Goal: Information Seeking & Learning: Check status

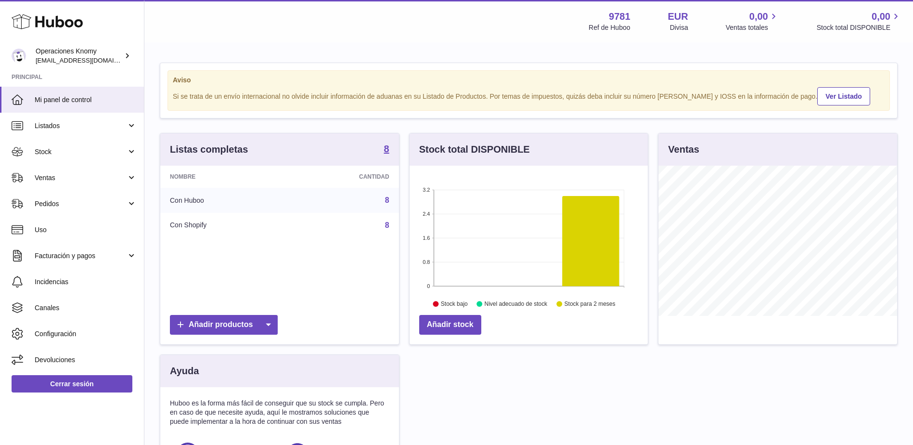
scroll to position [150, 238]
drag, startPoint x: 0, startPoint y: 0, endPoint x: 87, endPoint y: 182, distance: 201.7
click at [87, 182] on span "Ventas" at bounding box center [81, 177] width 92 height 9
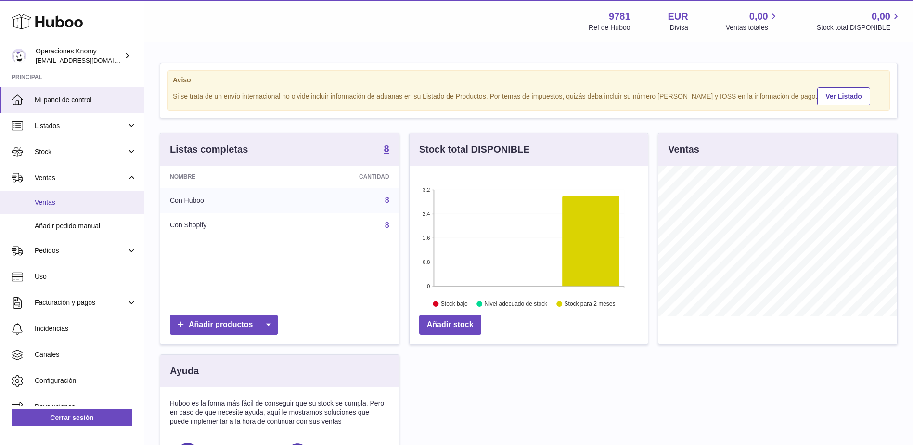
click at [93, 204] on span "Ventas" at bounding box center [86, 202] width 102 height 9
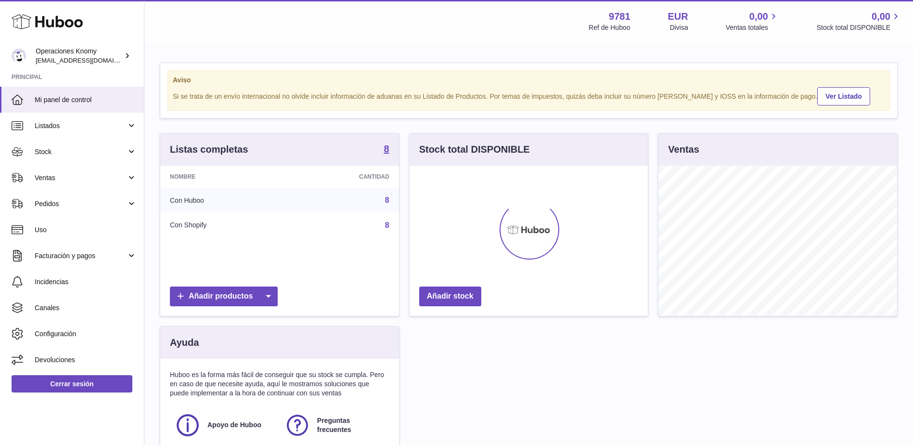
scroll to position [150, 238]
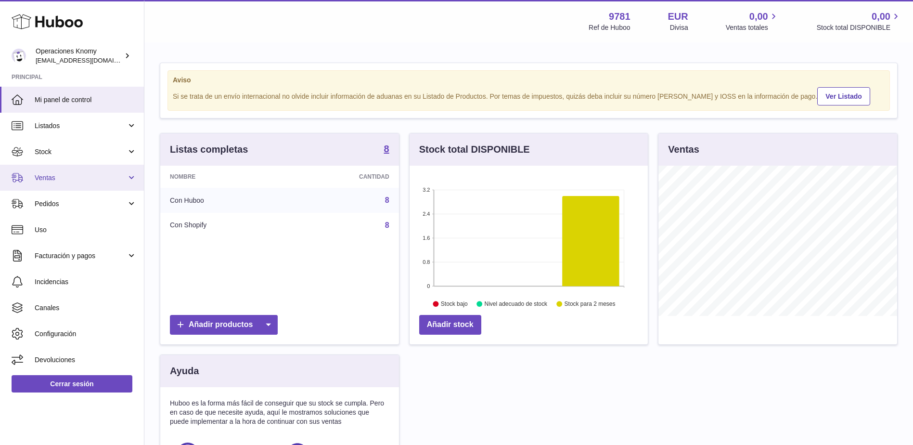
click at [91, 179] on span "Ventas" at bounding box center [81, 177] width 92 height 9
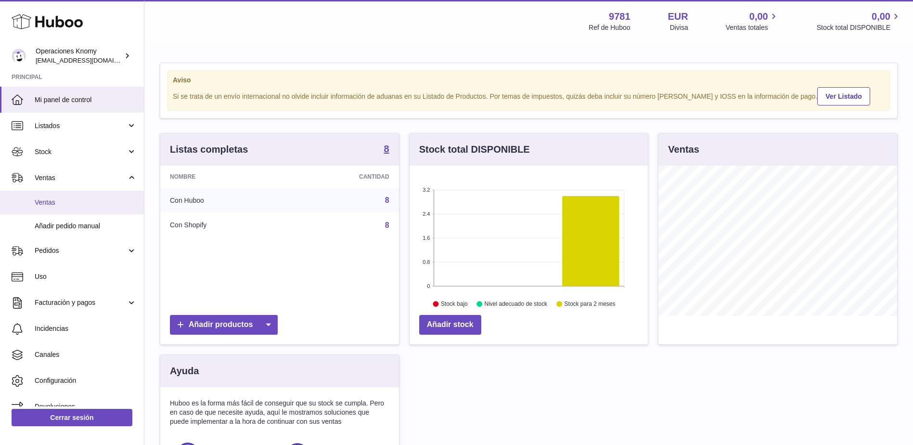
click at [89, 207] on link "Ventas" at bounding box center [72, 203] width 144 height 24
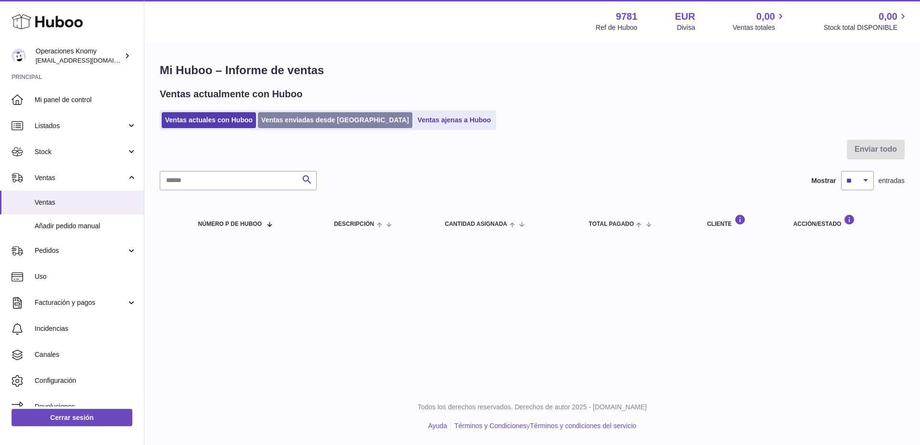
click at [316, 128] on link "Ventas enviadas desde [GEOGRAPHIC_DATA]" at bounding box center [335, 120] width 154 height 16
